Goal: Check status: Check status

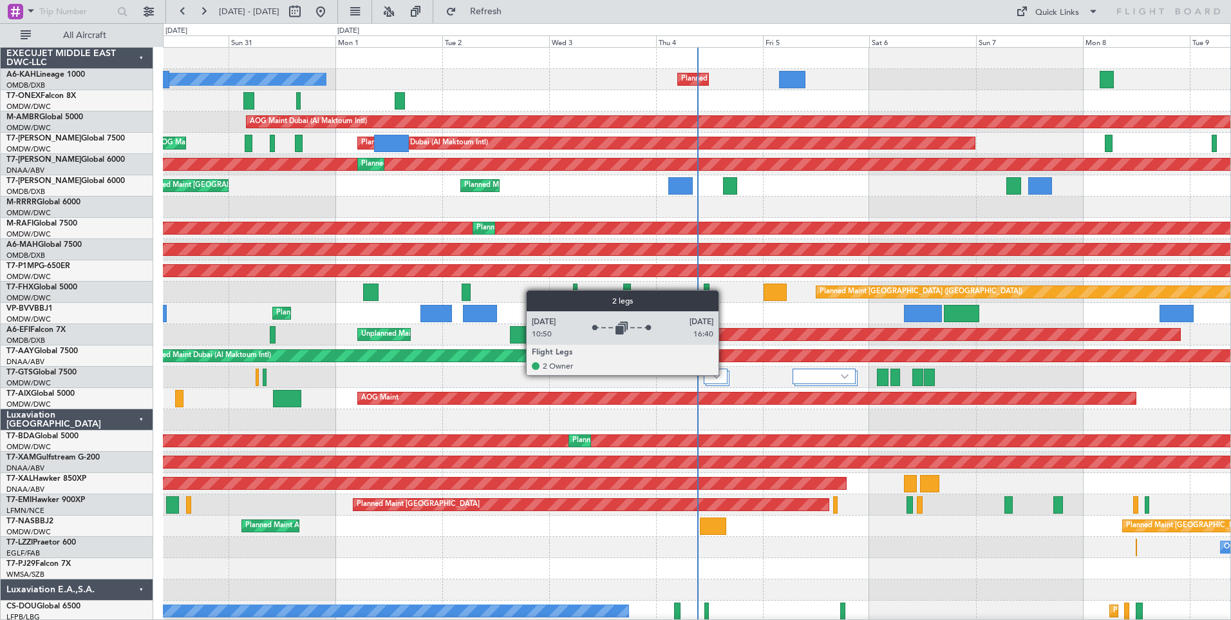
click at [725, 374] on div at bounding box center [716, 375] width 24 height 15
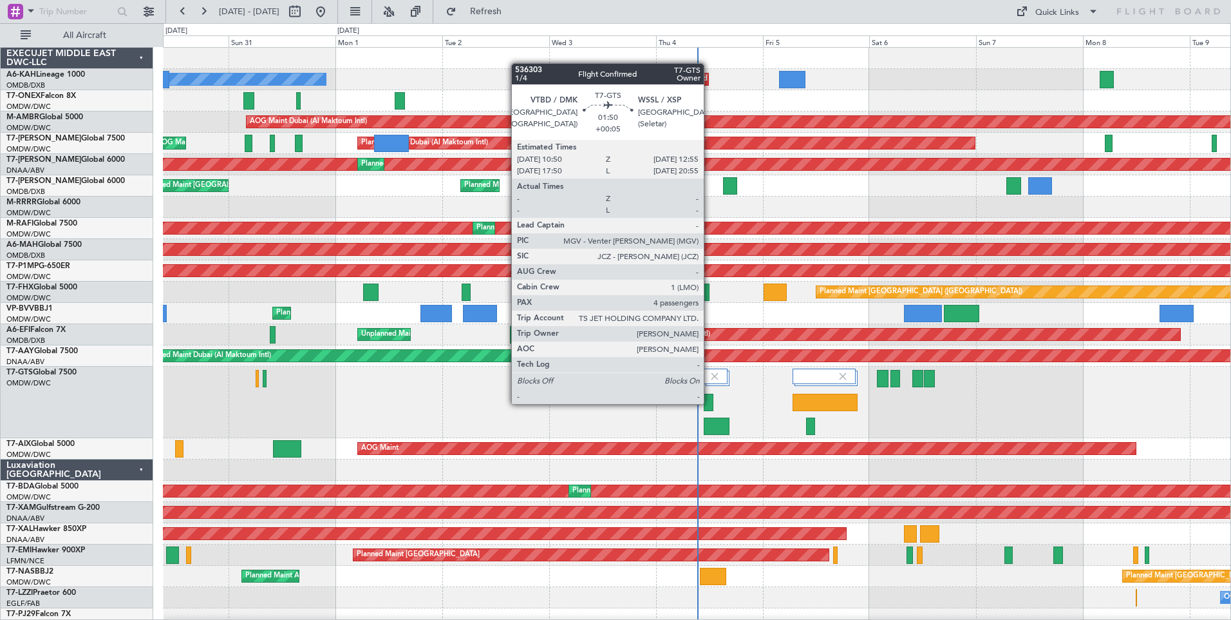
click at [710, 403] on div at bounding box center [709, 402] width 10 height 17
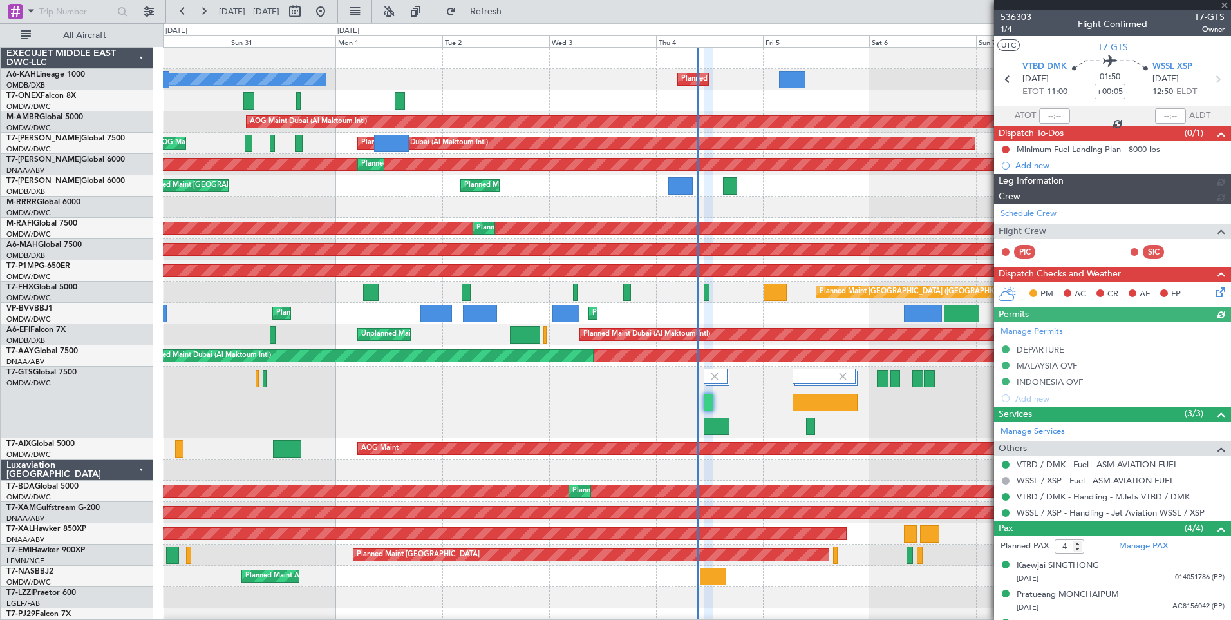
type input "[PERSON_NAME] (ANI)"
type input "7195"
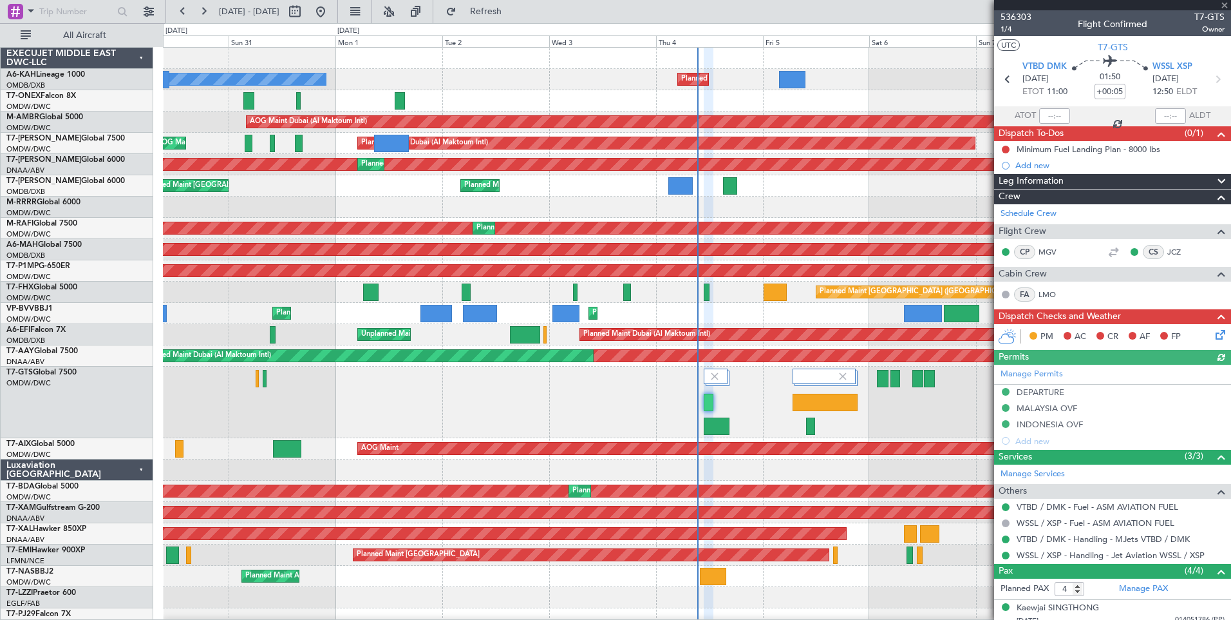
scroll to position [95, 0]
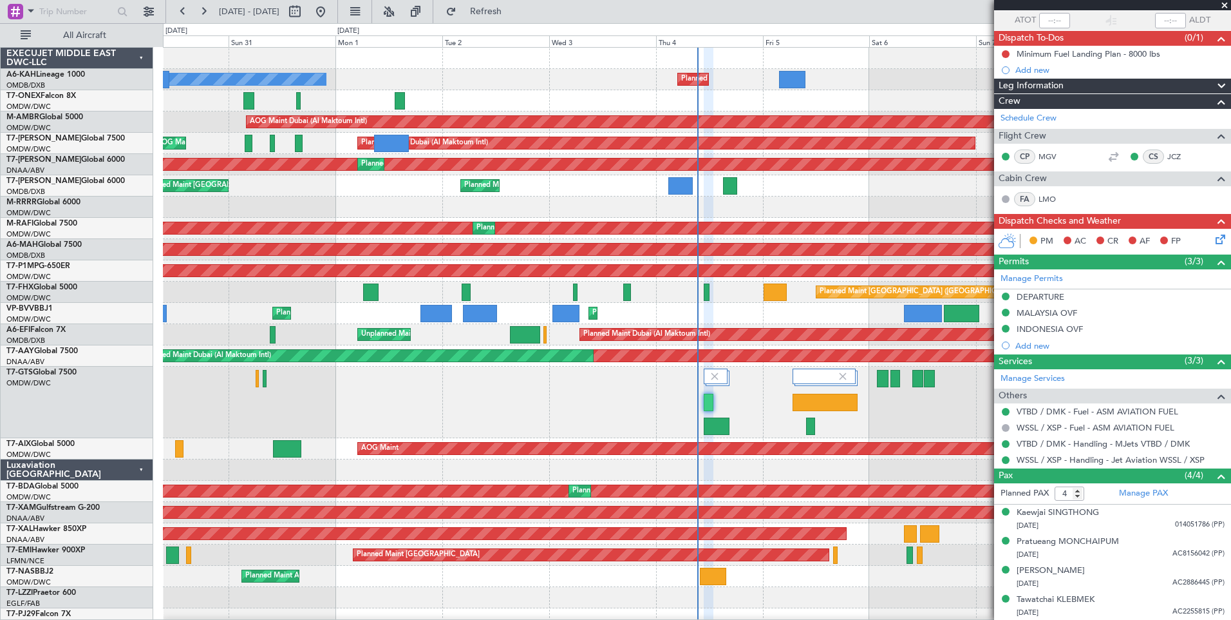
click at [1222, 5] on span at bounding box center [1225, 6] width 13 height 12
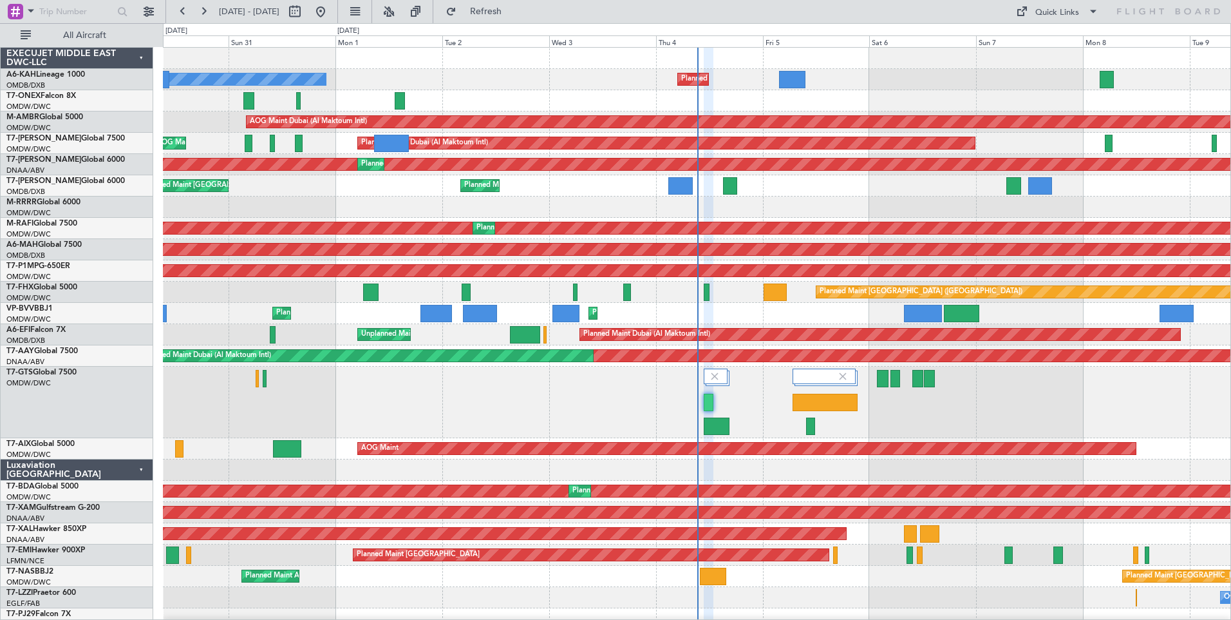
type input "0"
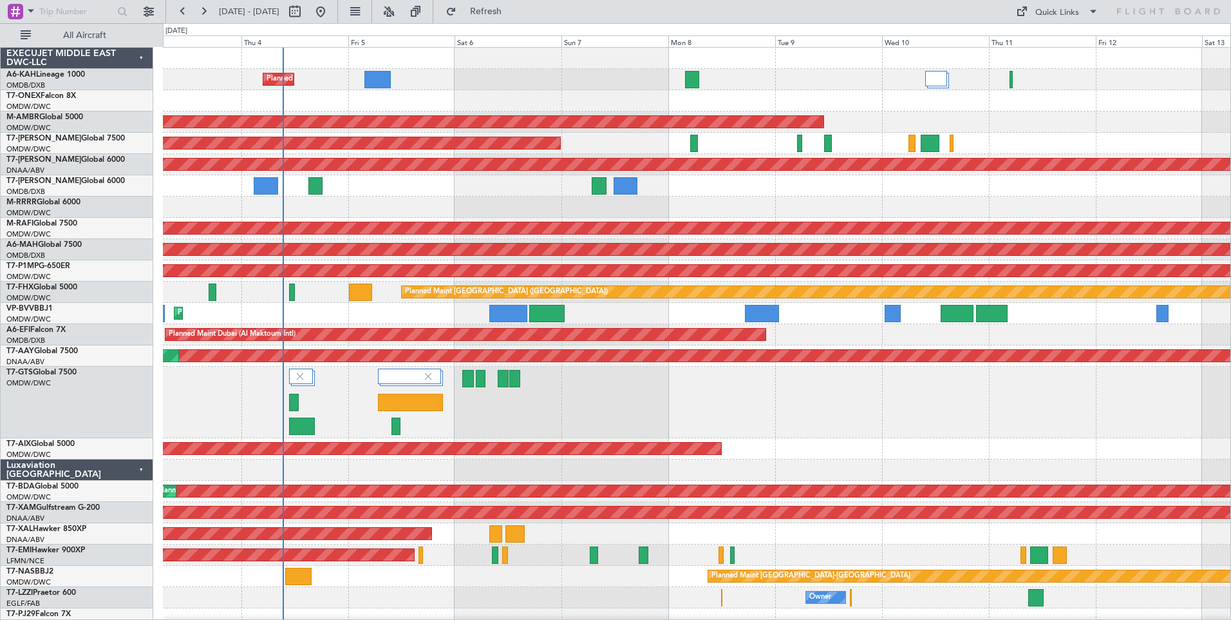
click at [643, 418] on div at bounding box center [697, 401] width 1068 height 71
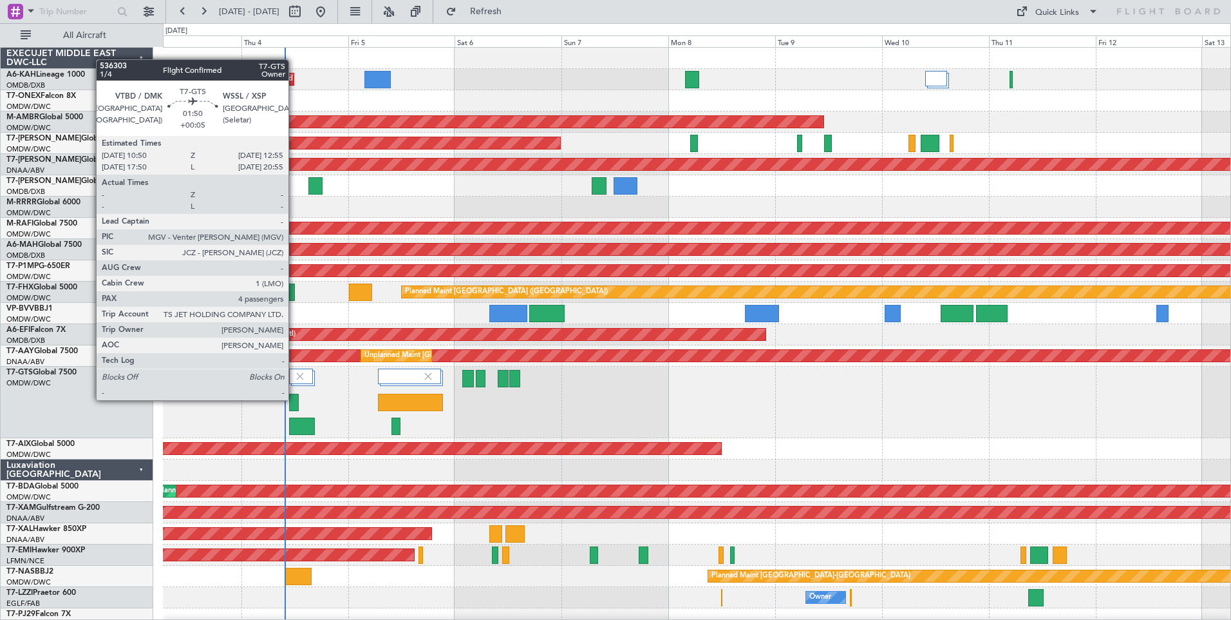
click at [294, 399] on div at bounding box center [294, 402] width 10 height 17
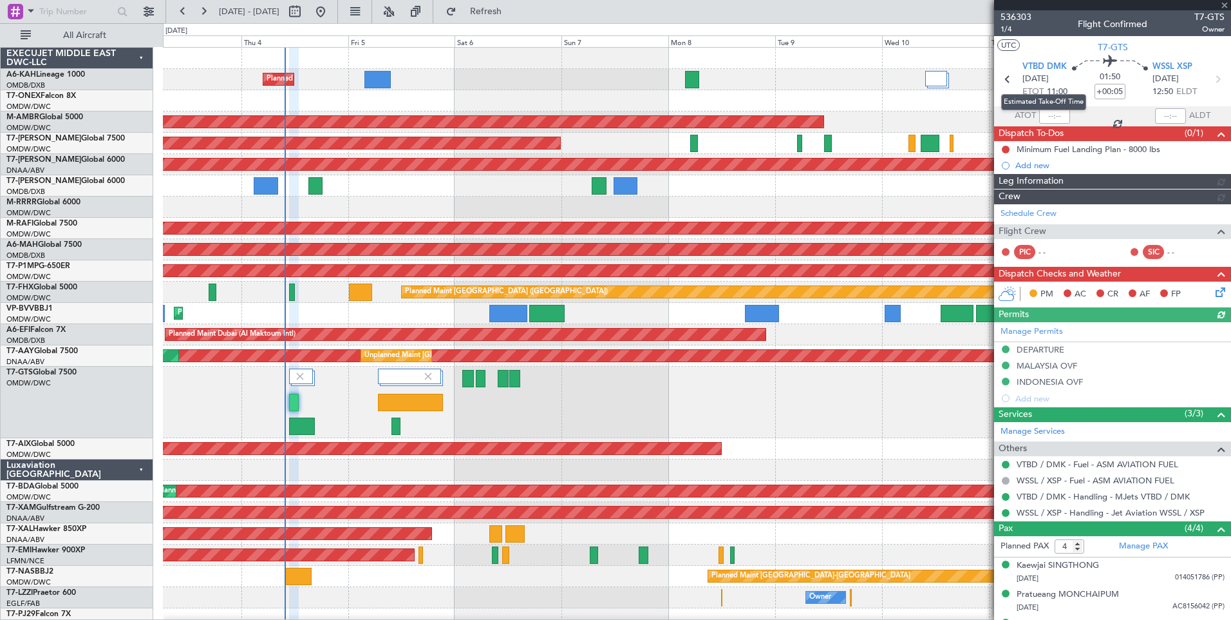
type input "[PERSON_NAME] (ANI)"
type input "7195"
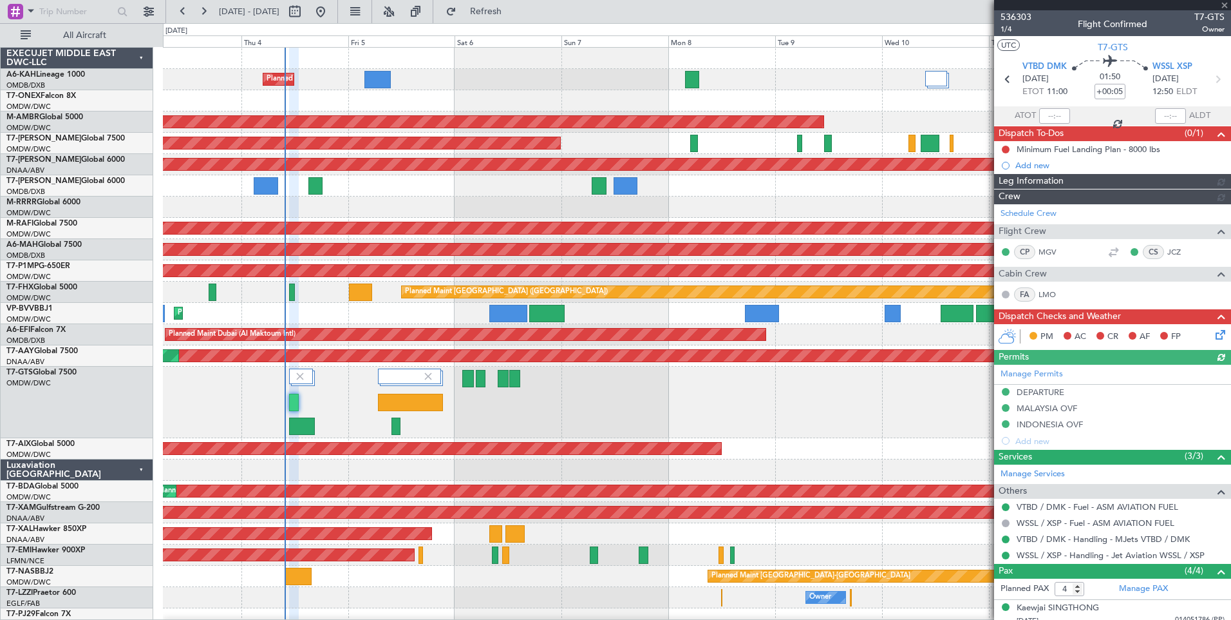
type input "[PERSON_NAME] (ANI)"
type input "7195"
click at [1222, 2] on span at bounding box center [1225, 6] width 13 height 12
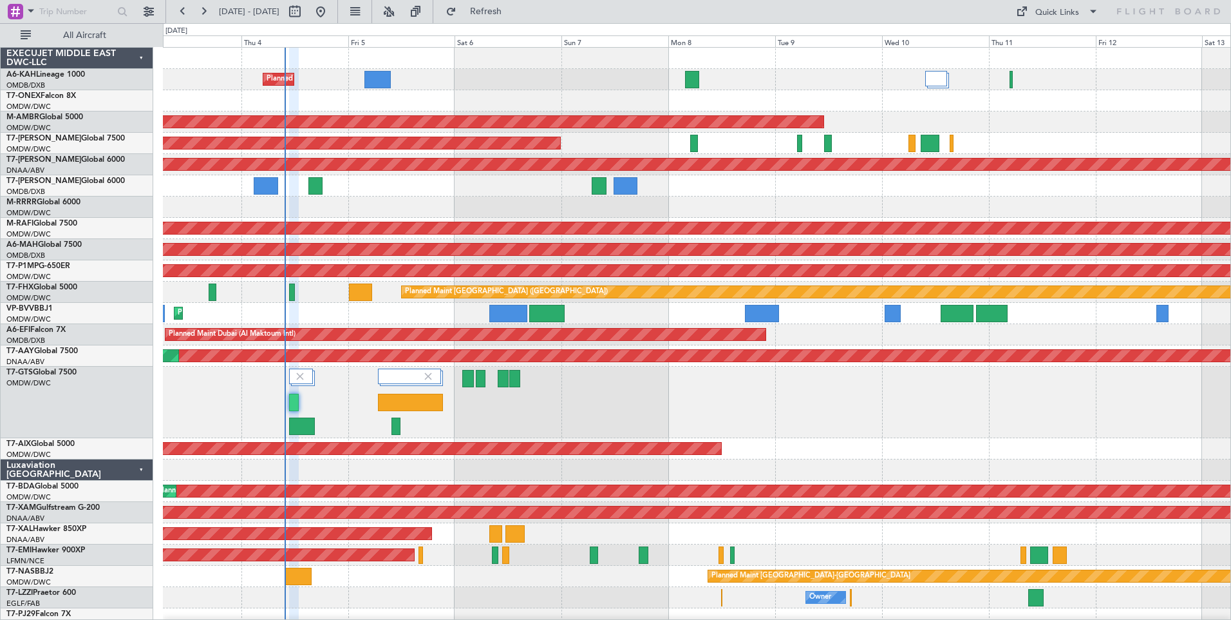
type input "0"
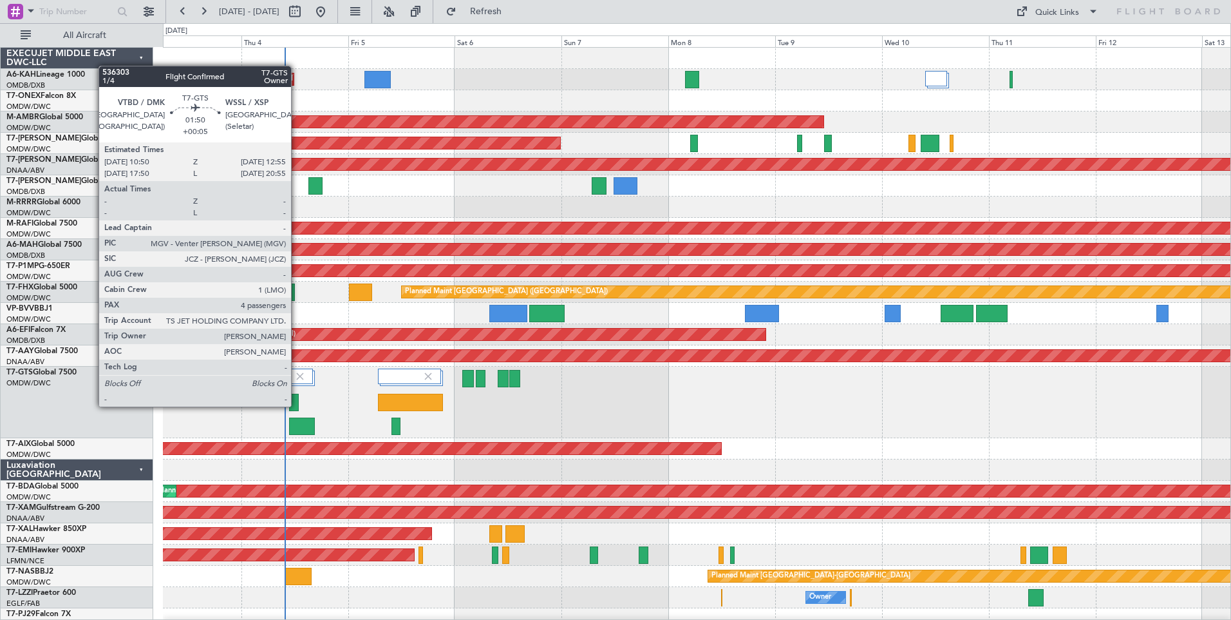
click at [297, 405] on div at bounding box center [294, 402] width 10 height 17
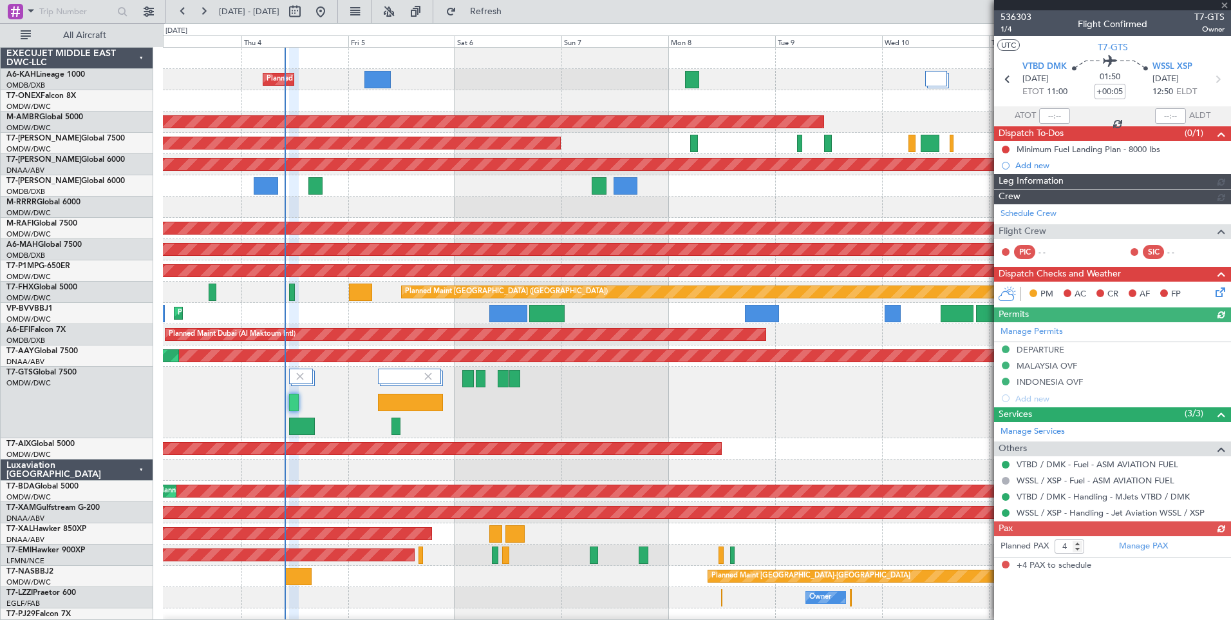
type input "[PERSON_NAME] (ANI)"
type input "7195"
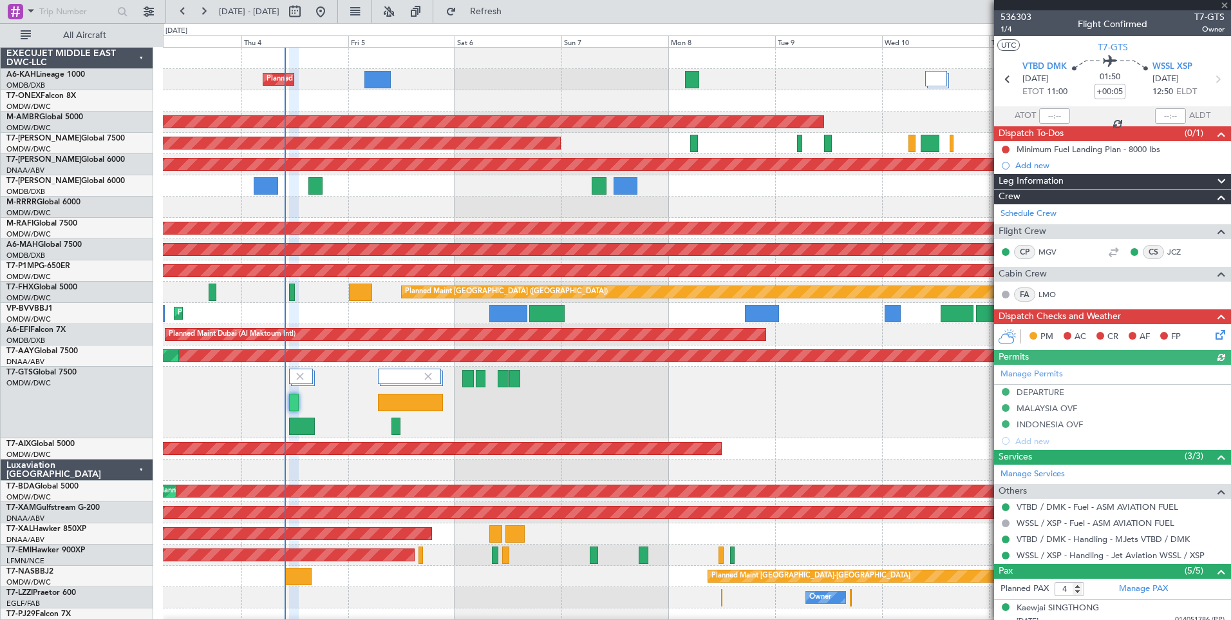
scroll to position [124, 0]
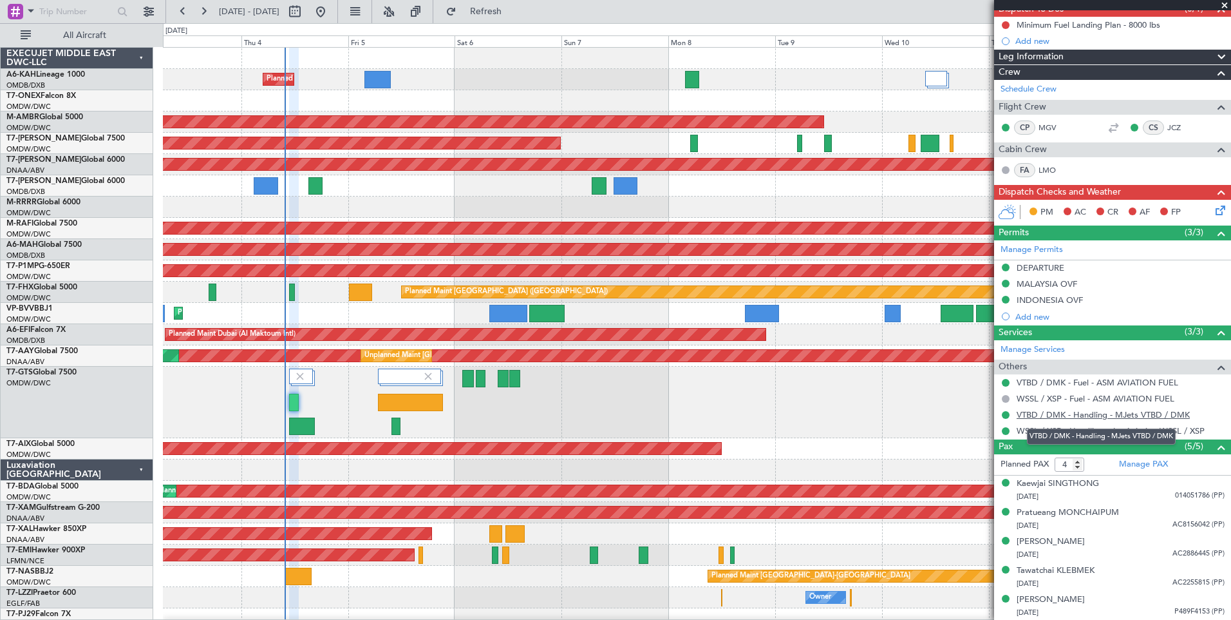
type input "5"
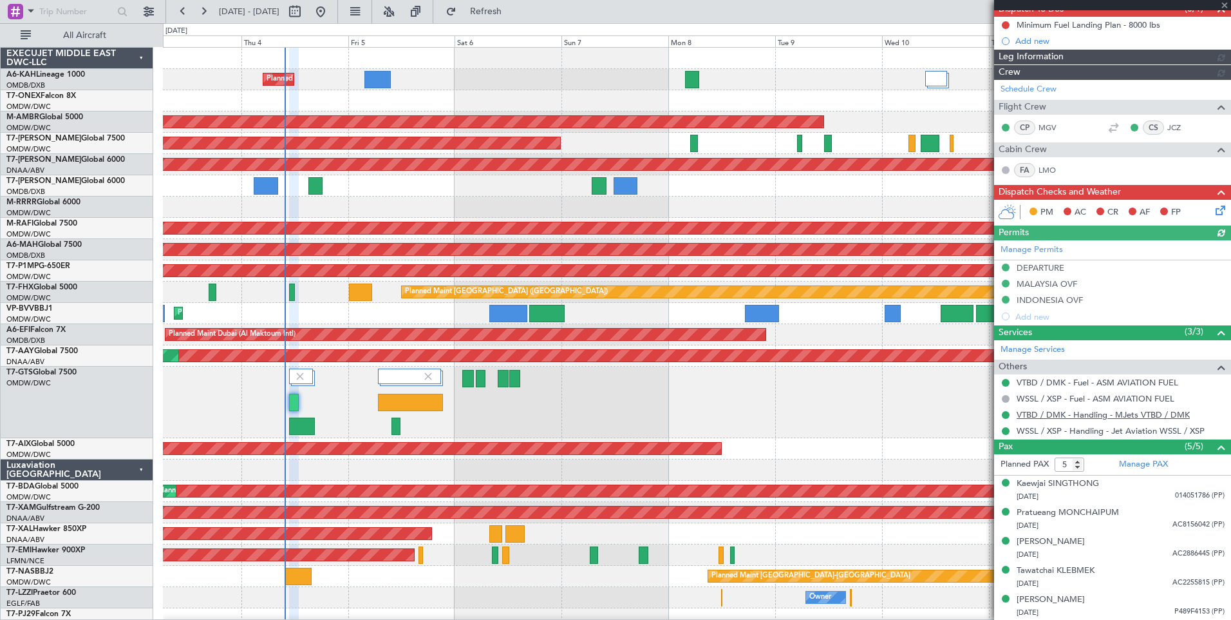
type input "[PERSON_NAME] (ANI)"
type input "7195"
type input "[PERSON_NAME] (ANI)"
type input "7195"
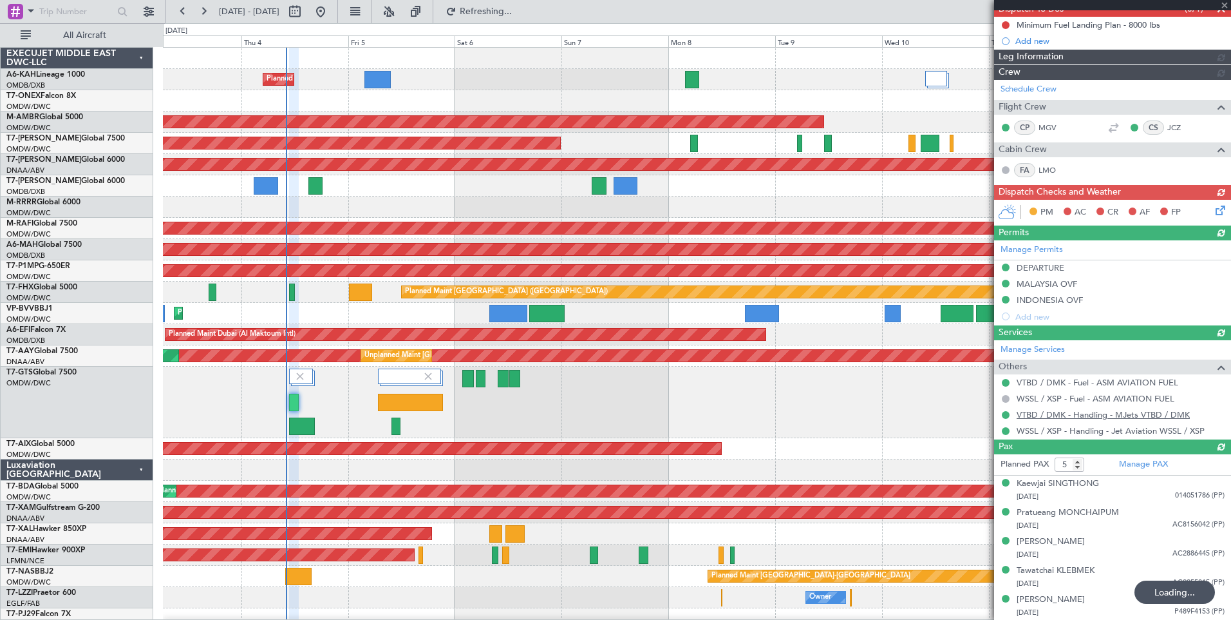
type input "[PERSON_NAME] (ANI)"
type input "7195"
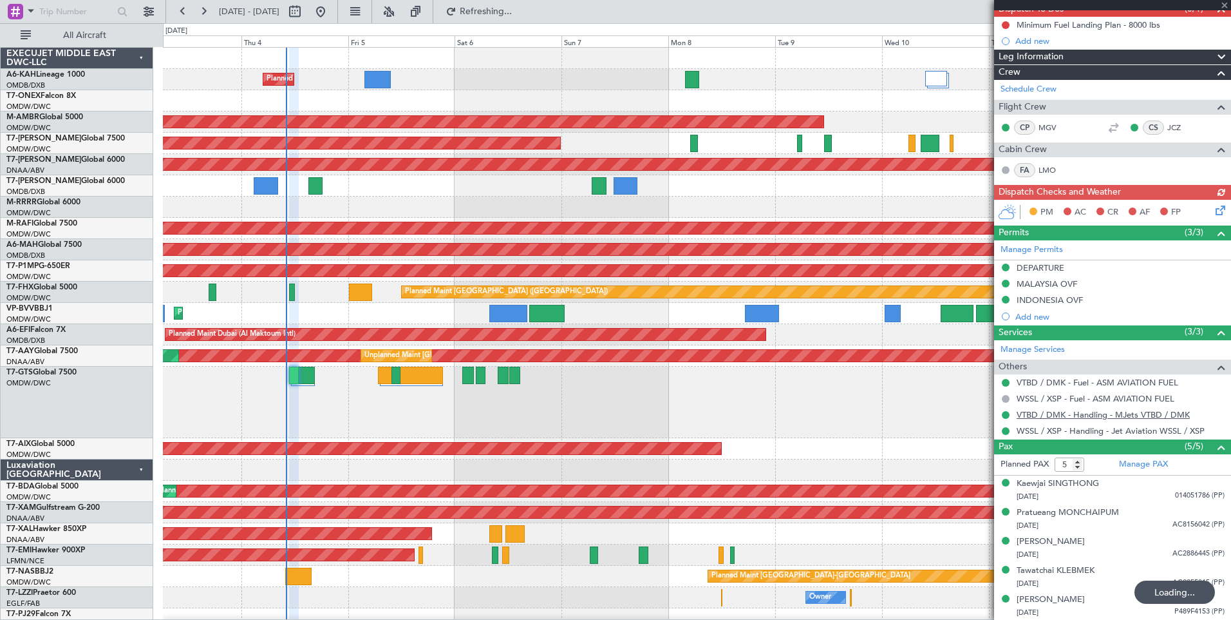
type input "[PERSON_NAME] (ANI)"
type input "7195"
type input "[PERSON_NAME] (ANI)"
type input "7195"
